Goal: Find specific page/section: Find specific page/section

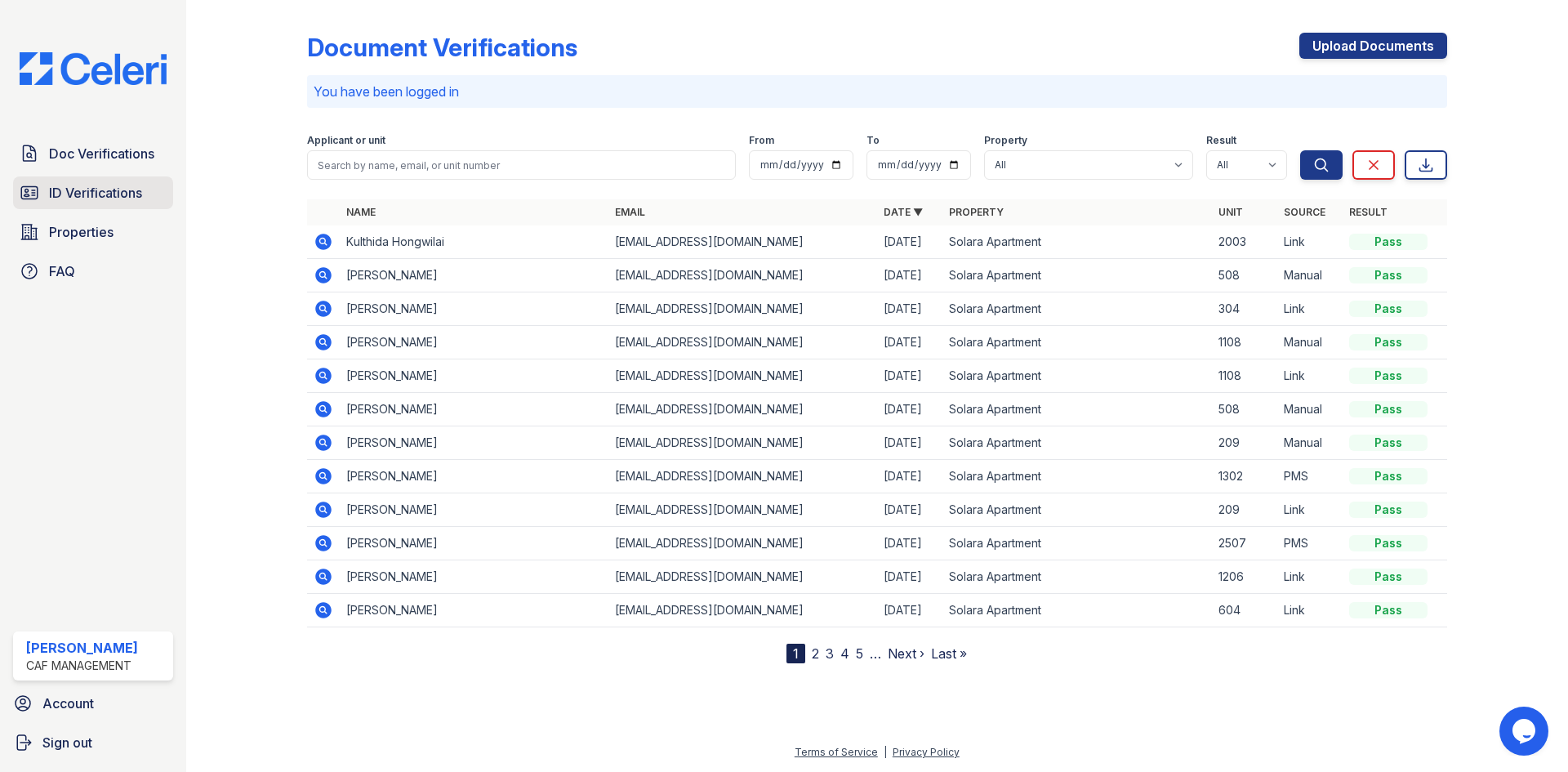
click at [99, 193] on span "ID Verifications" at bounding box center [96, 193] width 93 height 19
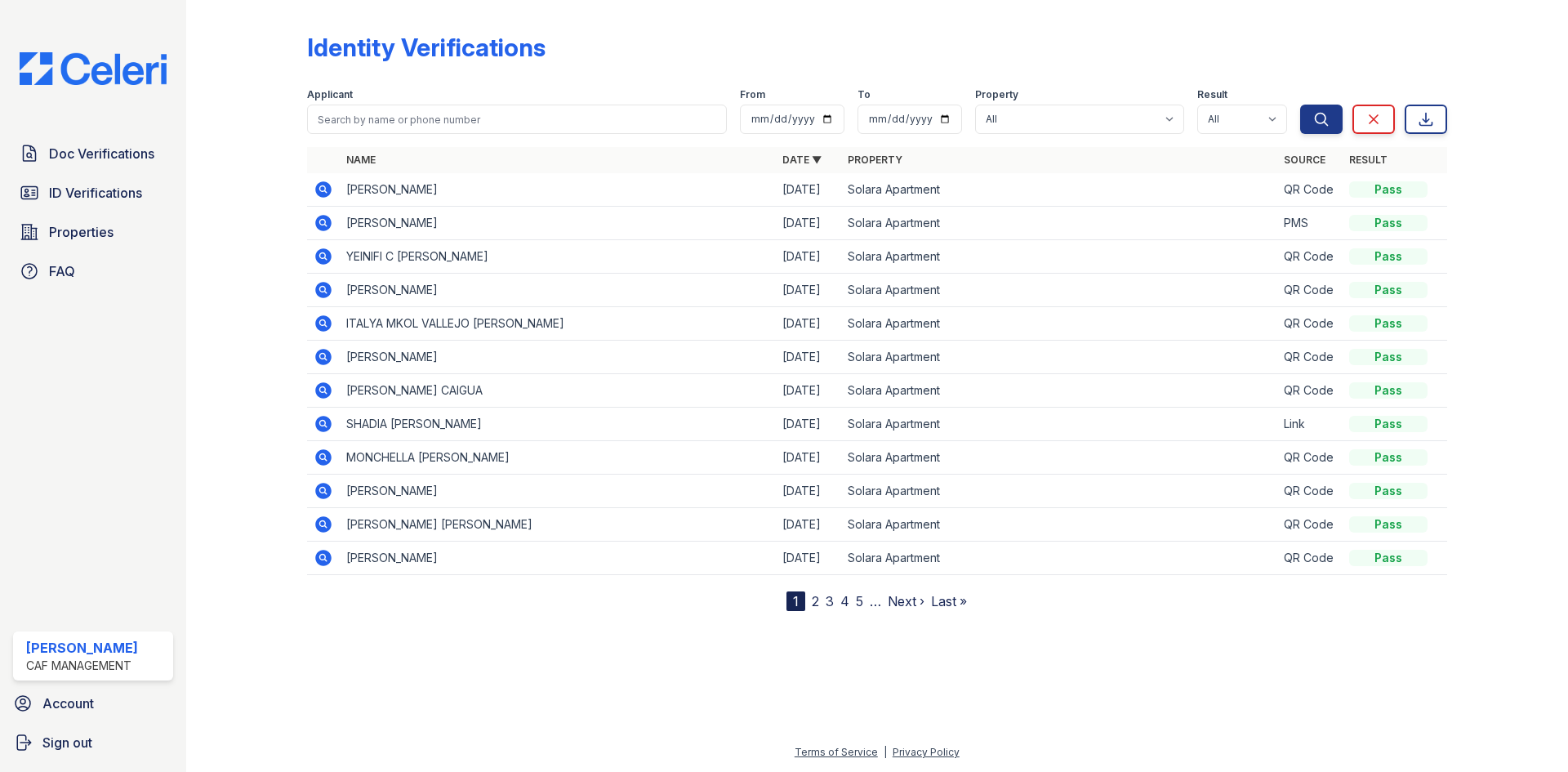
click at [317, 189] on icon at bounding box center [324, 189] width 17 height 17
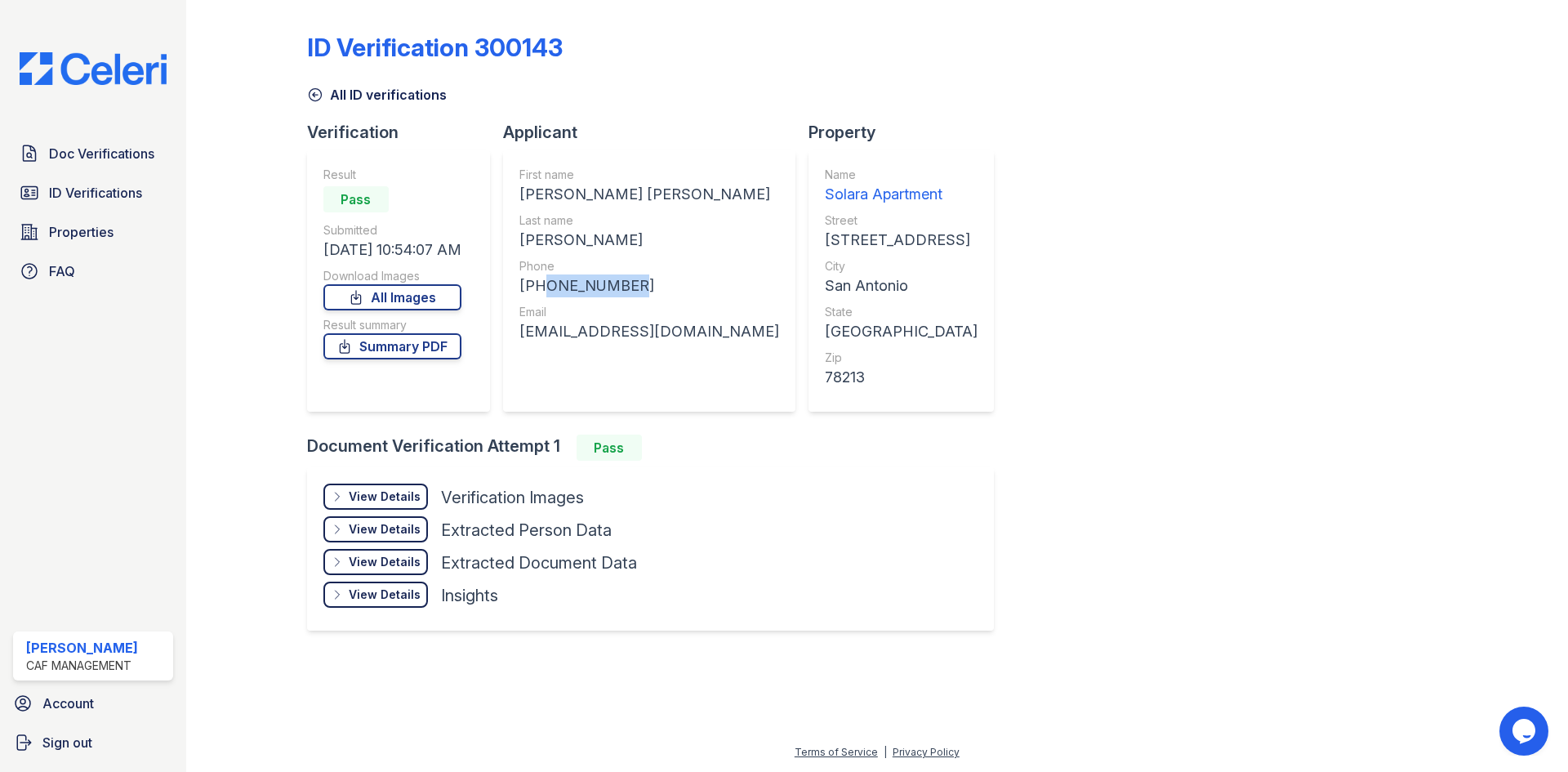
drag, startPoint x: 537, startPoint y: 281, endPoint x: 640, endPoint y: 294, distance: 103.8
click at [640, 294] on div "[PHONE_NUMBER]" at bounding box center [649, 286] width 259 height 23
copy div "8066839944"
click at [609, 184] on div "[PERSON_NAME] [PERSON_NAME]" at bounding box center [649, 194] width 259 height 23
drag, startPoint x: 521, startPoint y: 332, endPoint x: 755, endPoint y: 339, distance: 234.1
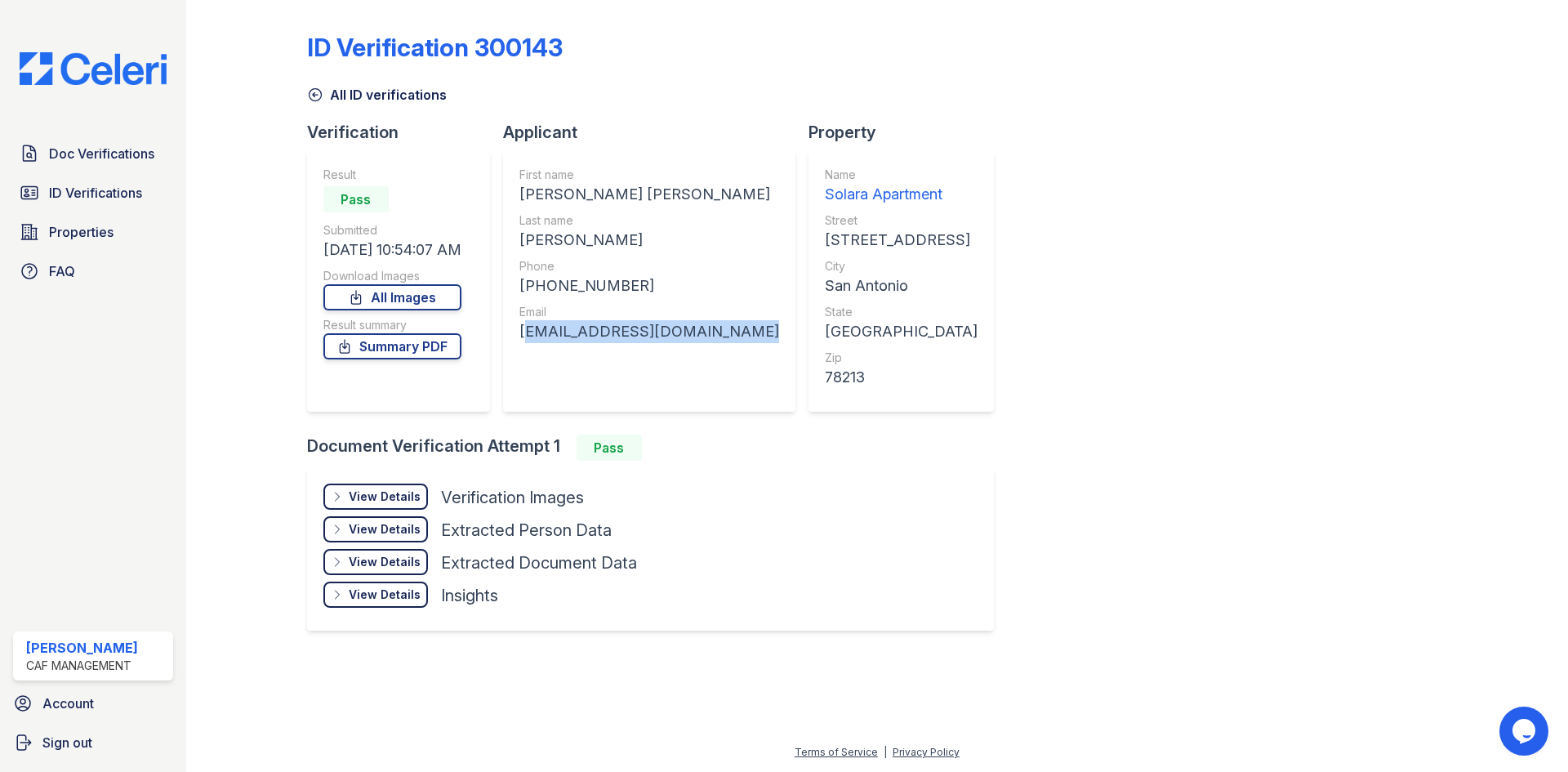
click at [755, 339] on div "Applicant First name [PERSON_NAME] [PERSON_NAME] Last name [PERSON_NAME] Phone …" at bounding box center [655, 277] width 305 height 314
copy div "[EMAIL_ADDRESS][DOMAIN_NAME]"
drag, startPoint x: 556, startPoint y: 192, endPoint x: 517, endPoint y: 189, distance: 39.1
click at [517, 189] on div "First name [PERSON_NAME] [PERSON_NAME] Last name [PERSON_NAME] Phone [PHONE_NUM…" at bounding box center [649, 280] width 293 height 261
copy div "[PERSON_NAME]"
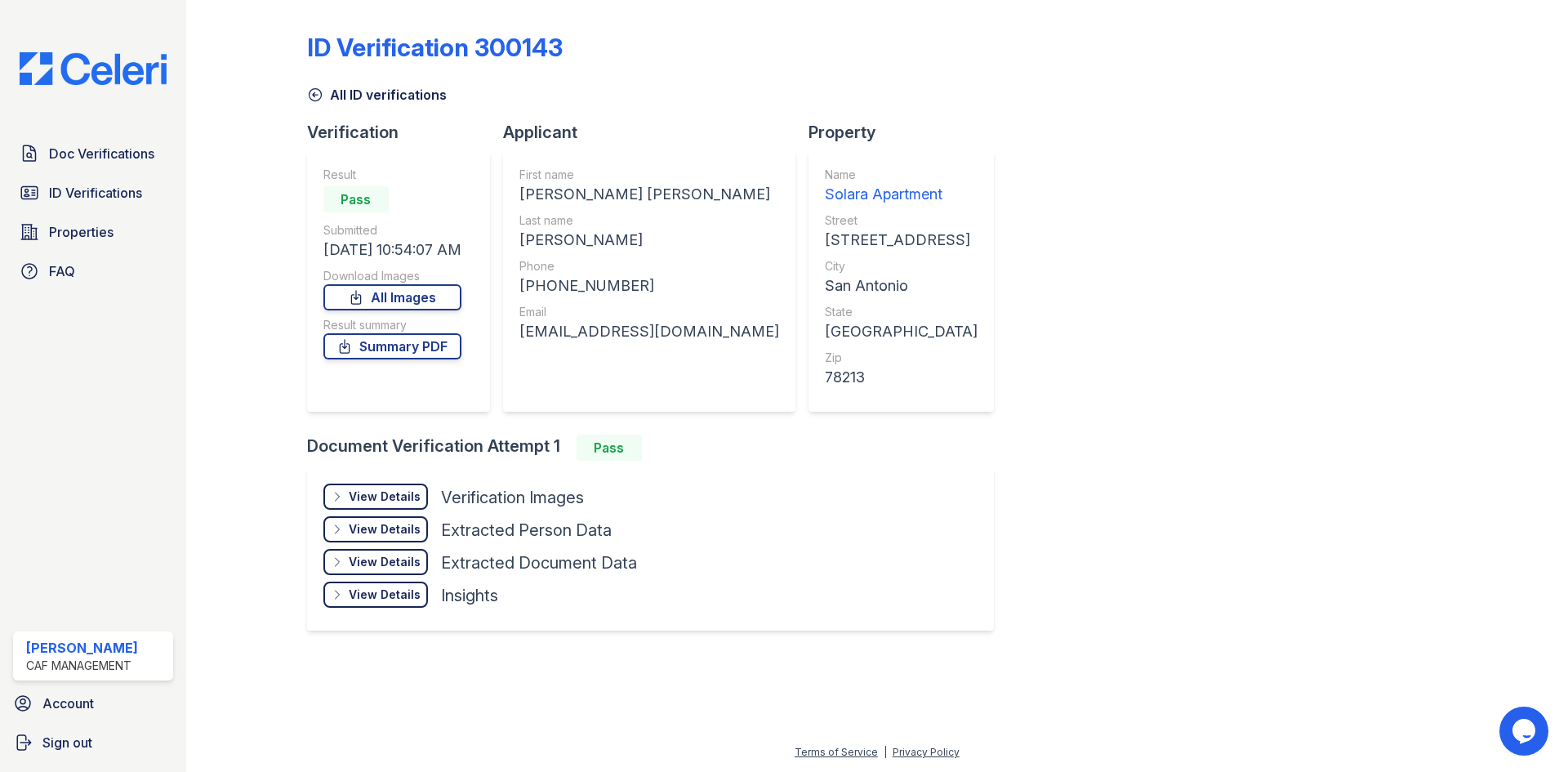
click at [595, 213] on div "Last name" at bounding box center [649, 220] width 259 height 17
drag, startPoint x: 584, startPoint y: 237, endPoint x: 520, endPoint y: 240, distance: 64.1
click at [520, 240] on div "First name [PERSON_NAME] [PERSON_NAME] Last name [PERSON_NAME] Phone [PHONE_NUM…" at bounding box center [649, 280] width 293 height 261
copy div "[PERSON_NAME]"
